Goal: Find specific page/section: Find specific page/section

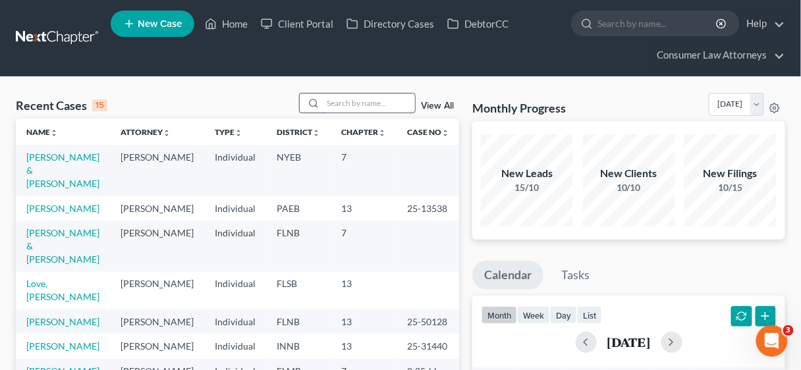
click at [357, 98] on input "search" at bounding box center [369, 103] width 92 height 19
type input "[PERSON_NAME]"
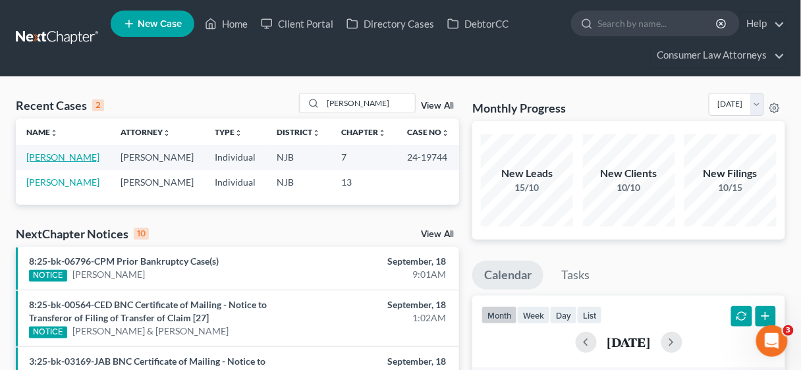
click at [50, 155] on link "[PERSON_NAME]" at bounding box center [62, 157] width 73 height 11
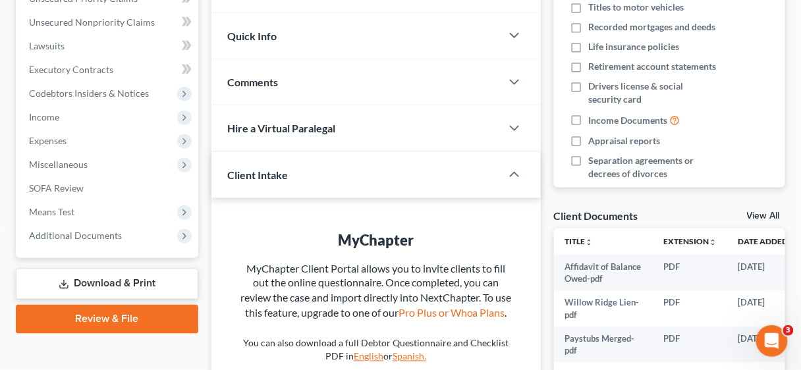
scroll to position [316, 0]
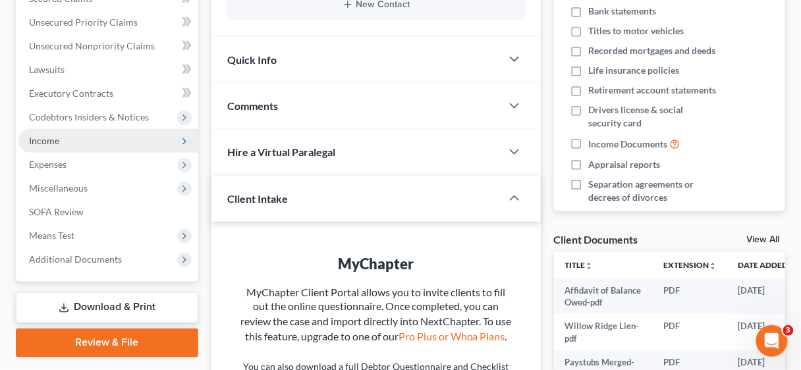
click at [53, 138] on span "Income" at bounding box center [44, 140] width 30 height 11
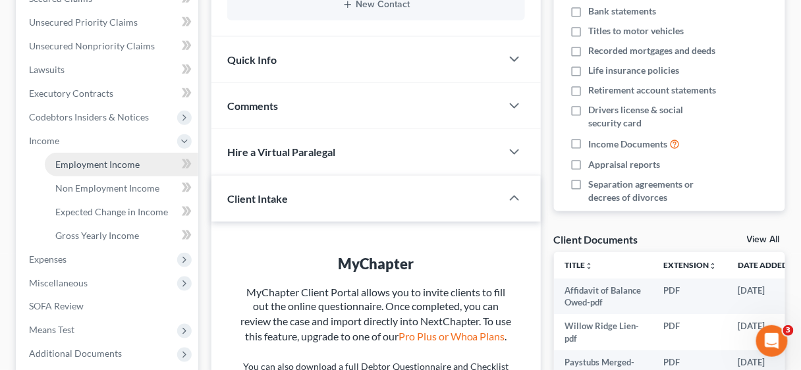
click at [110, 165] on span "Employment Income" at bounding box center [97, 164] width 84 height 11
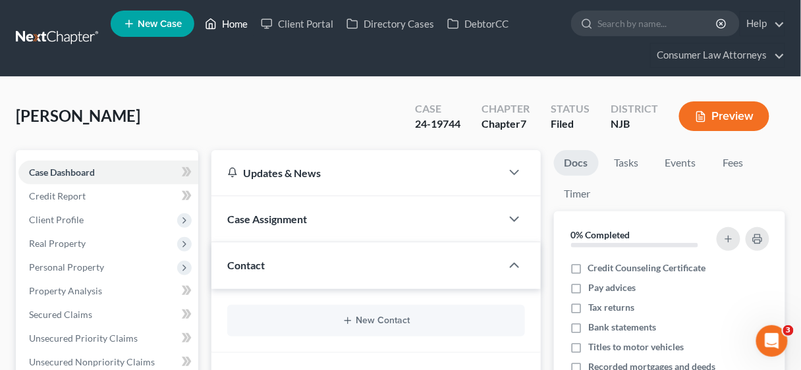
click at [239, 24] on link "Home" at bounding box center [226, 24] width 56 height 24
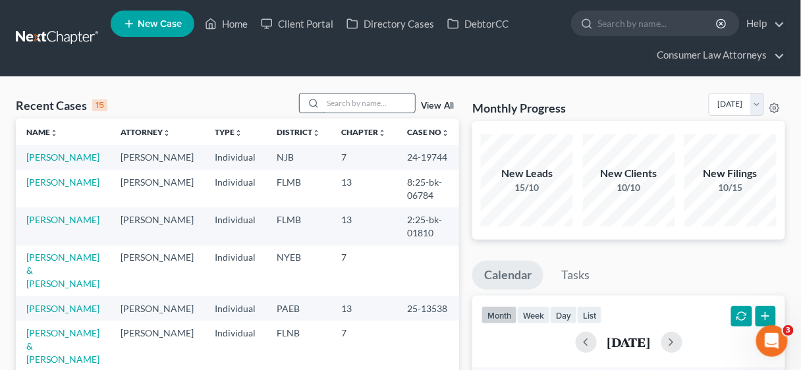
click at [334, 103] on input "search" at bounding box center [369, 103] width 92 height 19
type input "[PERSON_NAME]"
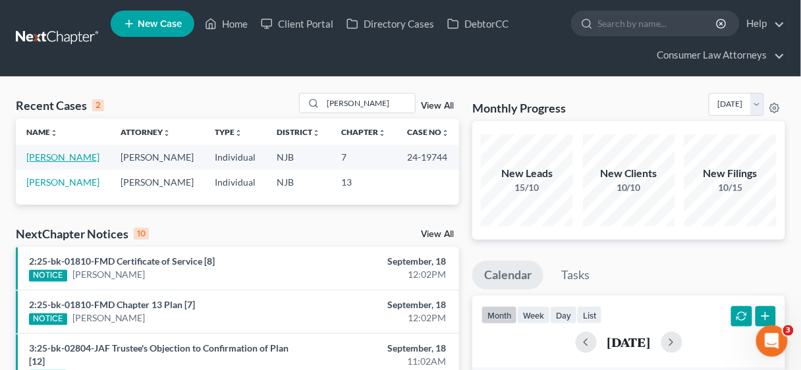
click at [49, 157] on link "[PERSON_NAME]" at bounding box center [62, 157] width 73 height 11
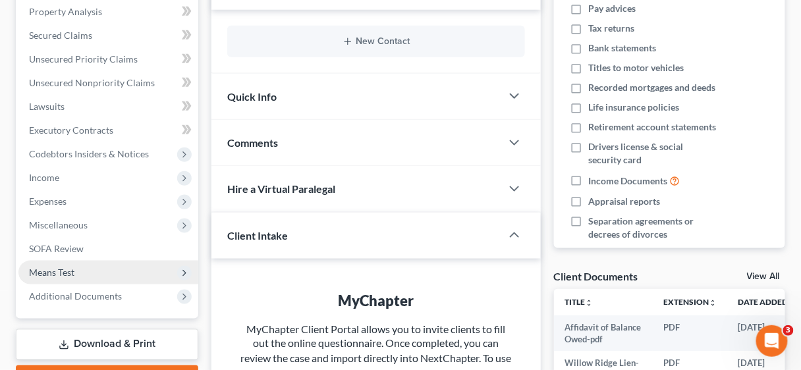
scroll to position [264, 0]
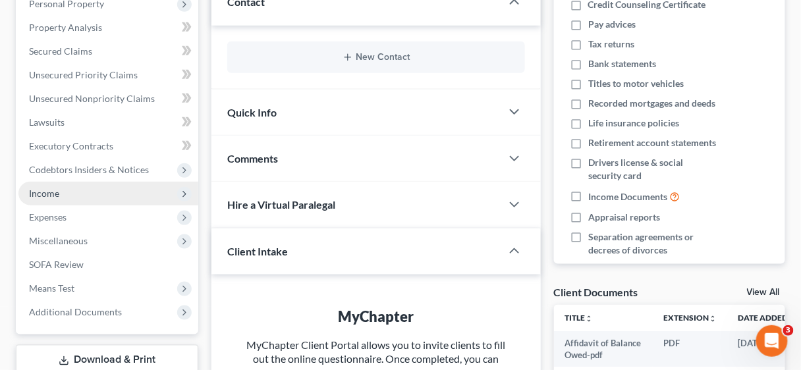
click at [71, 193] on span "Income" at bounding box center [108, 194] width 180 height 24
